Goal: Check status

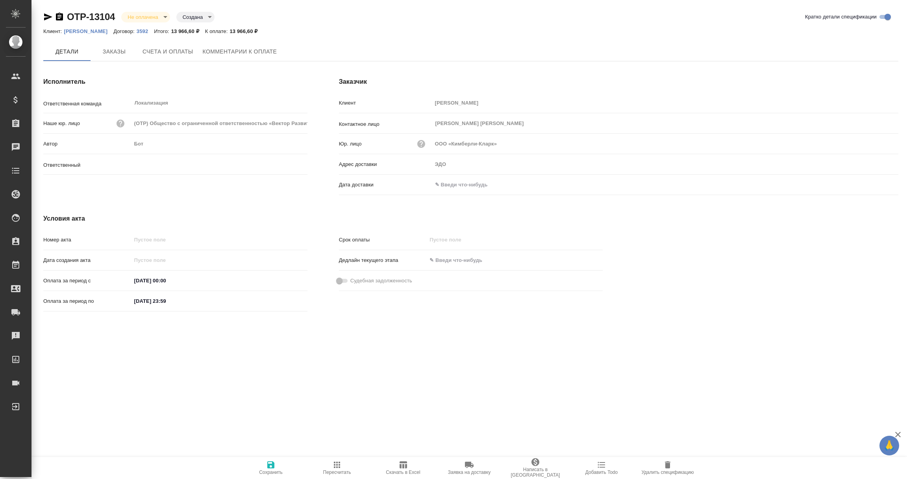
type input "[PERSON_NAME]"
click at [455, 181] on input "text" at bounding box center [466, 184] width 69 height 11
click at [877, 181] on icon "button" at bounding box center [875, 185] width 9 height 9
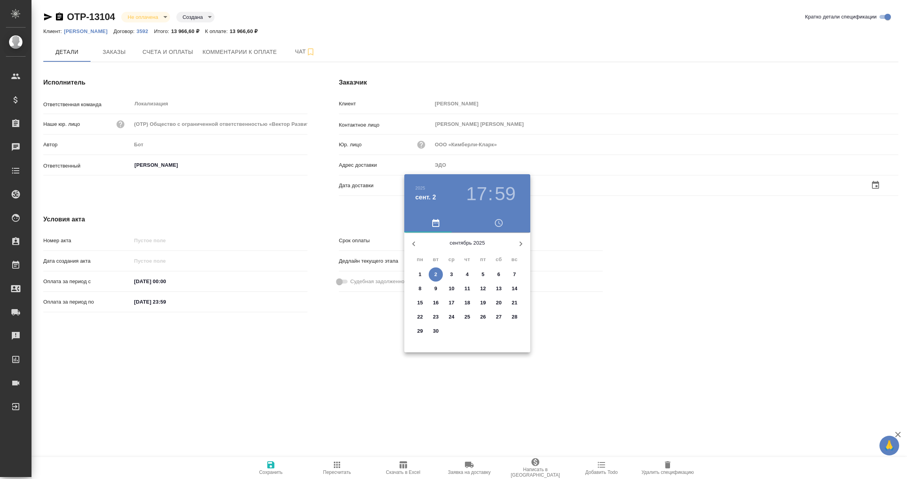
click at [437, 277] on span "2" at bounding box center [436, 275] width 14 height 8
type input "02.09.2025 17:59"
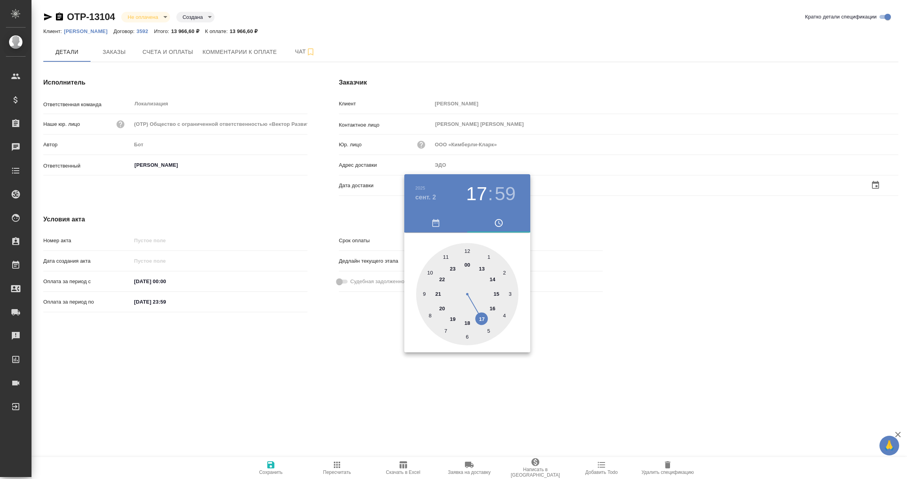
click at [377, 342] on div at bounding box center [453, 239] width 907 height 479
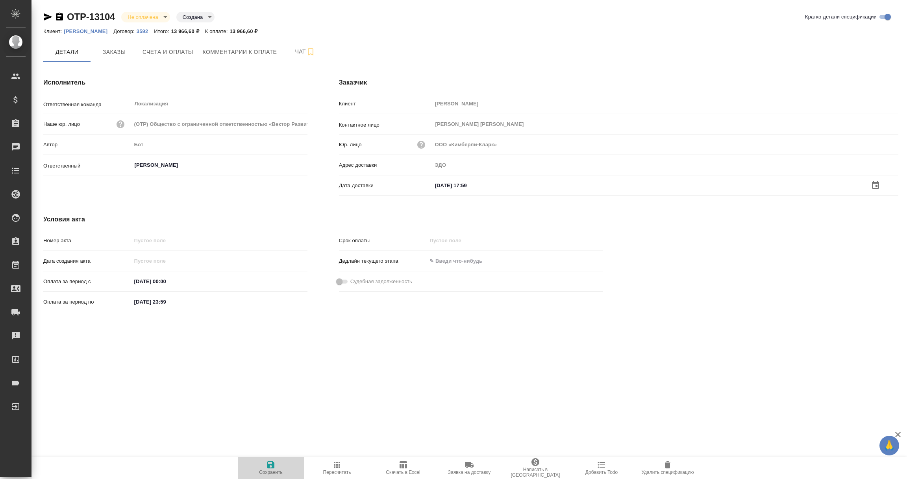
click at [270, 466] on icon "button" at bounding box center [270, 465] width 9 height 9
click at [457, 185] on input "text" at bounding box center [466, 185] width 69 height 11
click at [876, 183] on icon "button" at bounding box center [875, 184] width 9 height 9
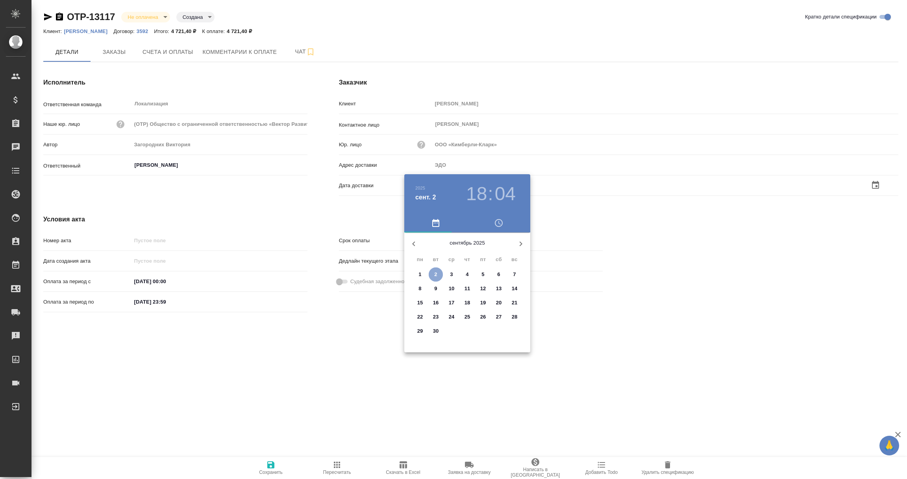
click at [436, 276] on p "2" at bounding box center [435, 275] width 3 height 8
type input "[DATE] 18:04"
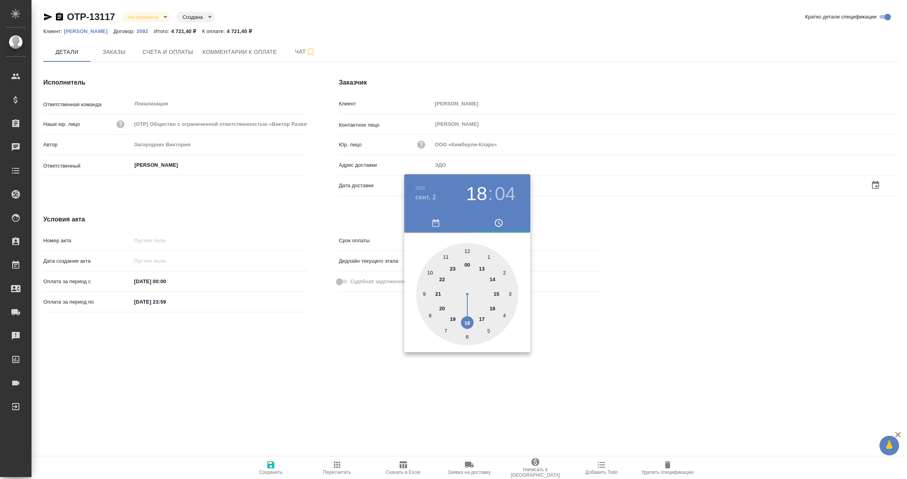
click at [292, 363] on div at bounding box center [453, 239] width 907 height 479
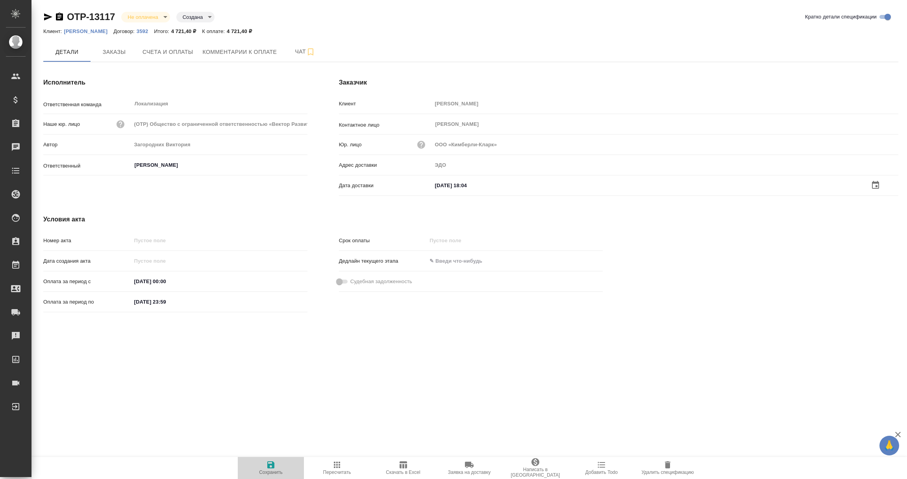
click at [273, 467] on icon "button" at bounding box center [270, 465] width 7 height 7
